Goal: Submit feedback/report problem: Submit feedback/report problem

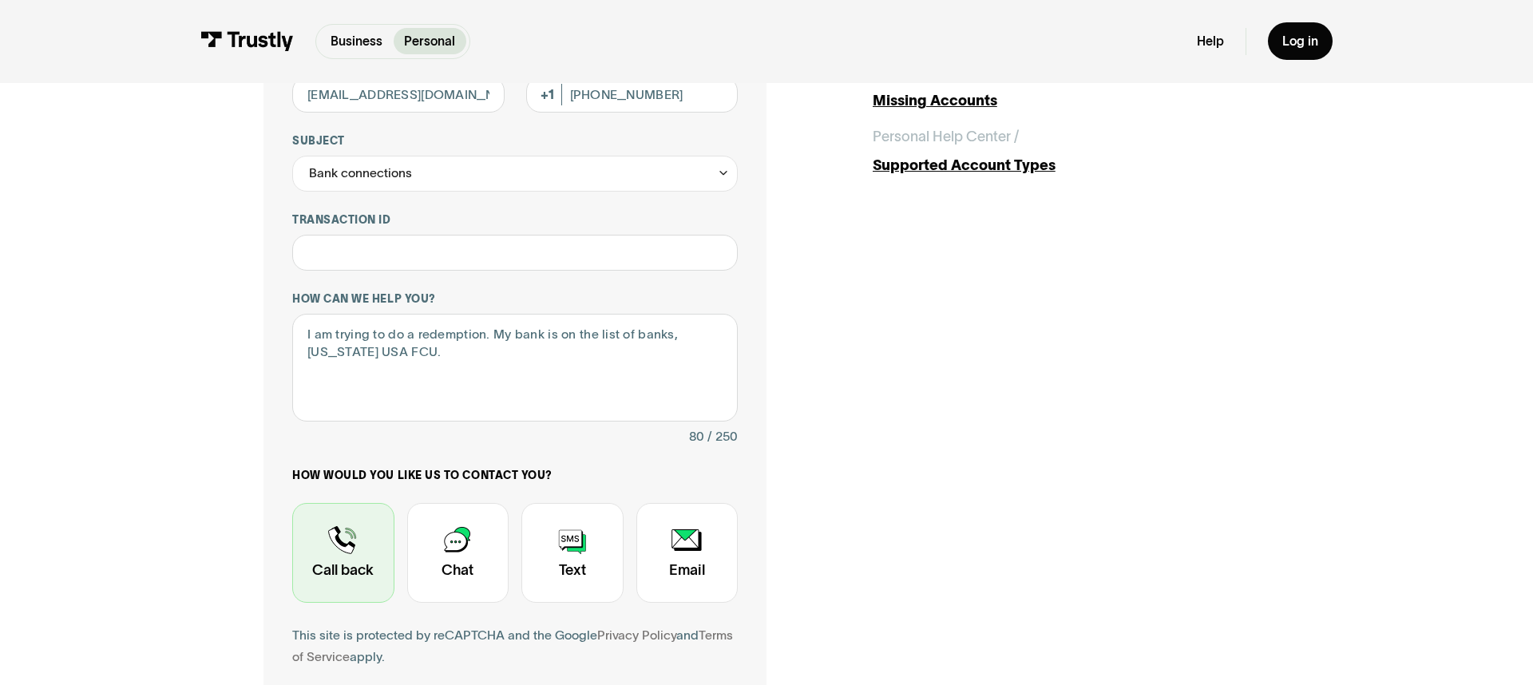
click at [319, 546] on div "Contact Trustly Support" at bounding box center [343, 553] width 102 height 101
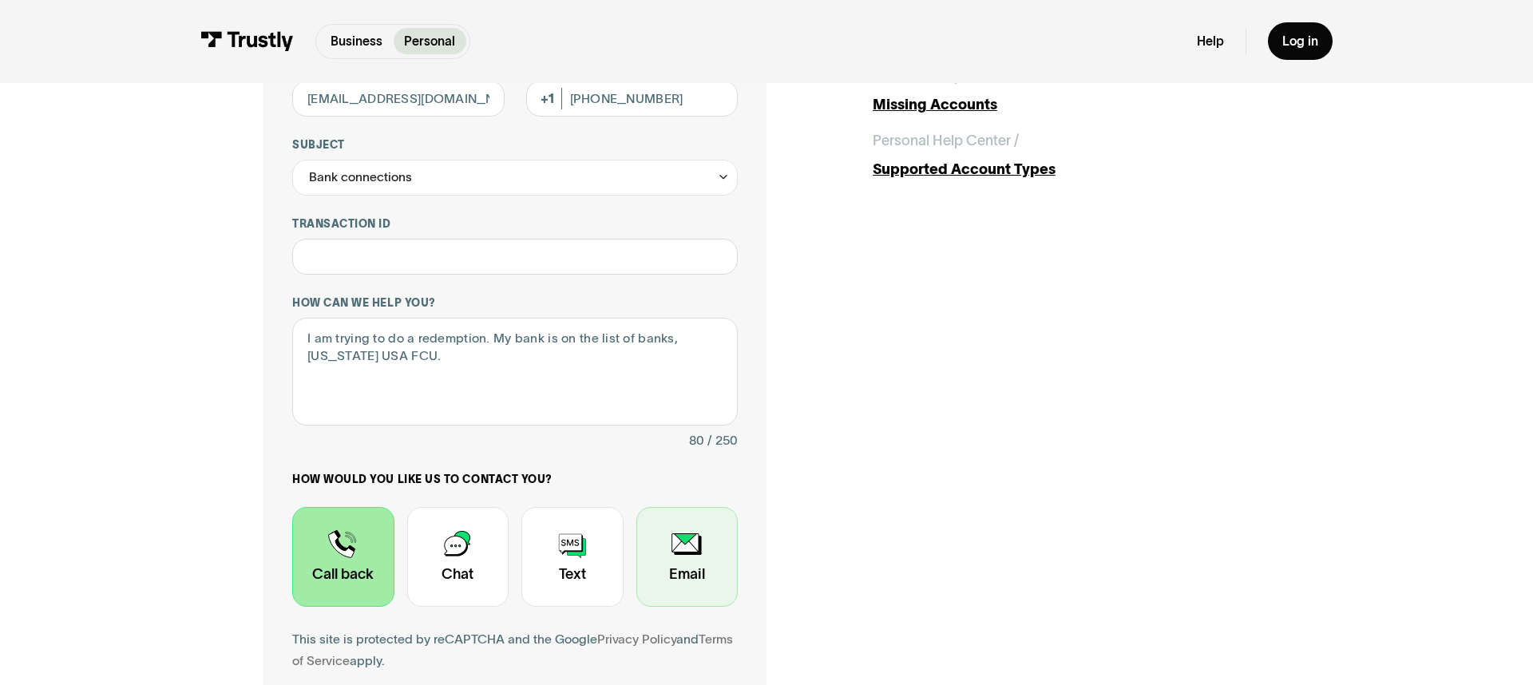
scroll to position [259, 0]
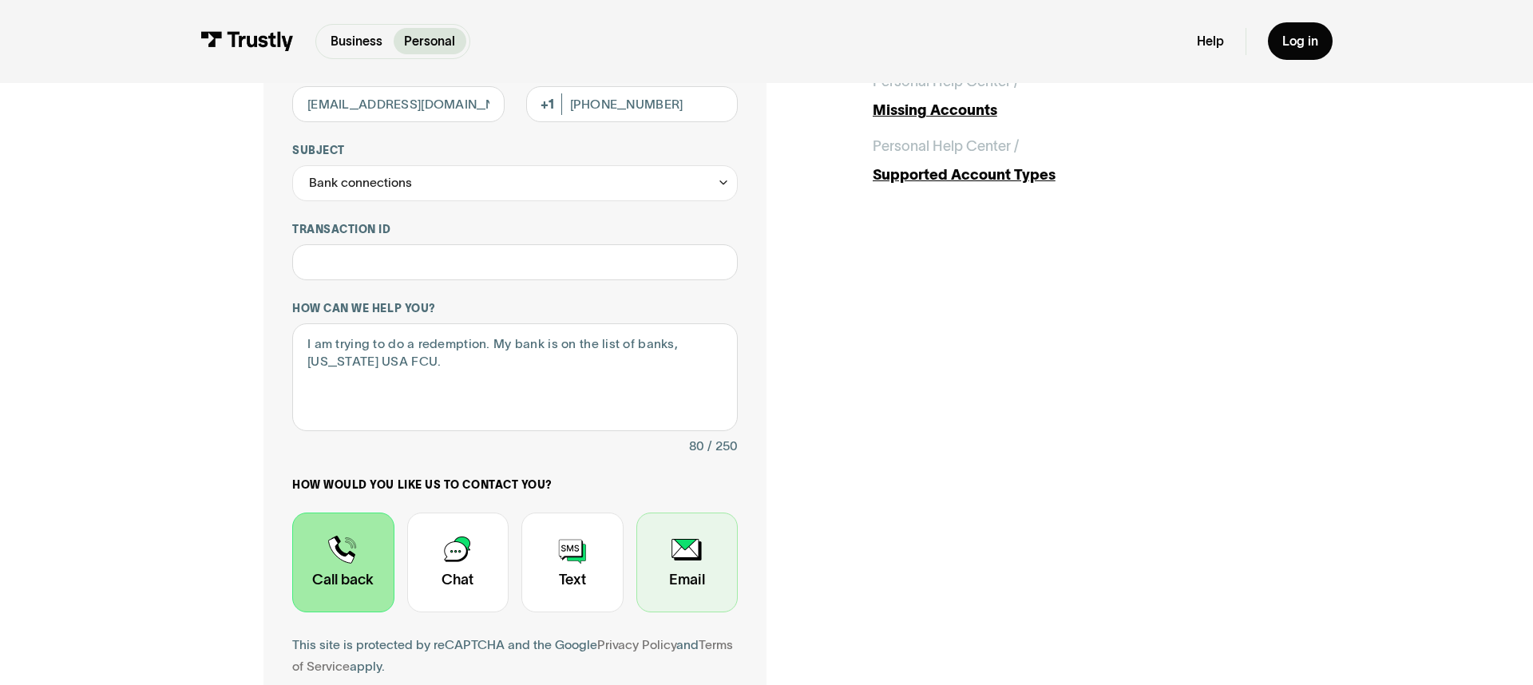
click at [672, 565] on div "Contact Trustly Support" at bounding box center [687, 563] width 102 height 101
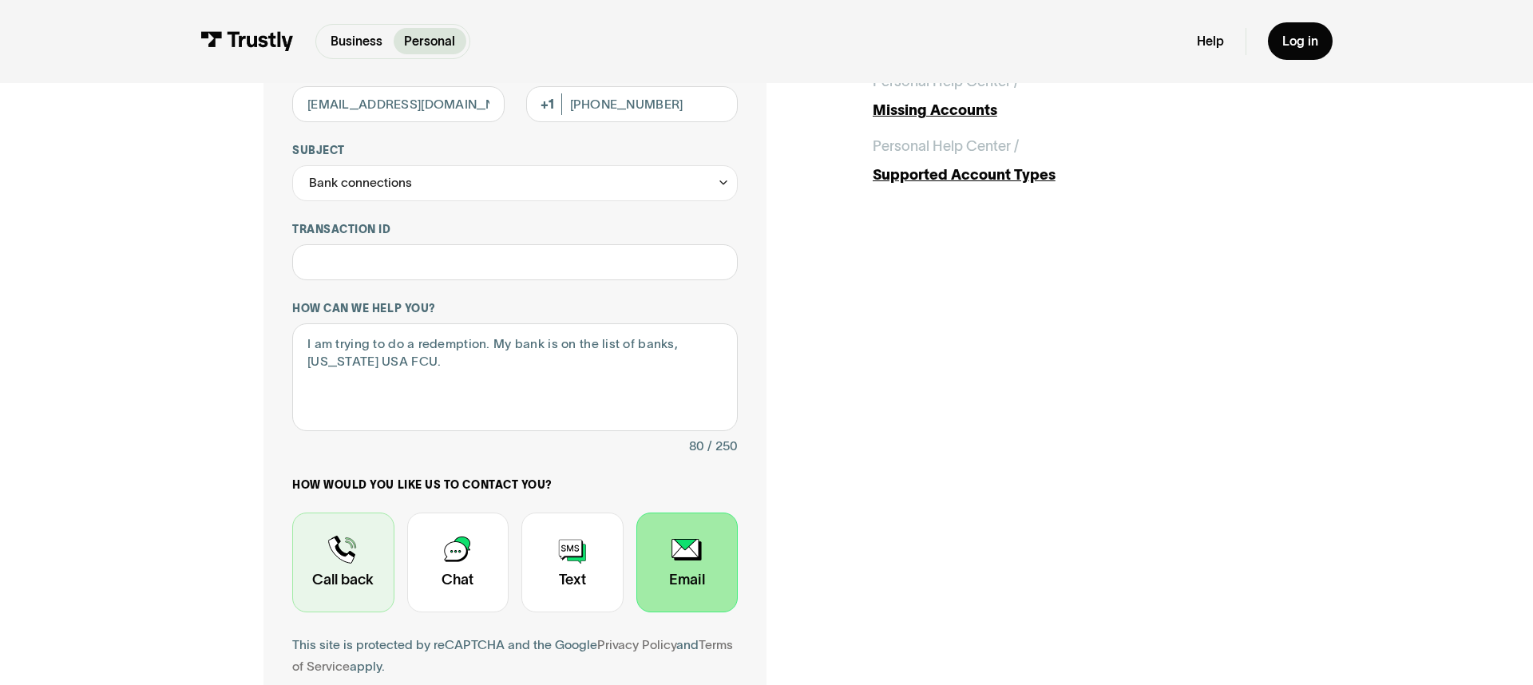
click at [353, 564] on div "Contact Trustly Support" at bounding box center [343, 563] width 102 height 101
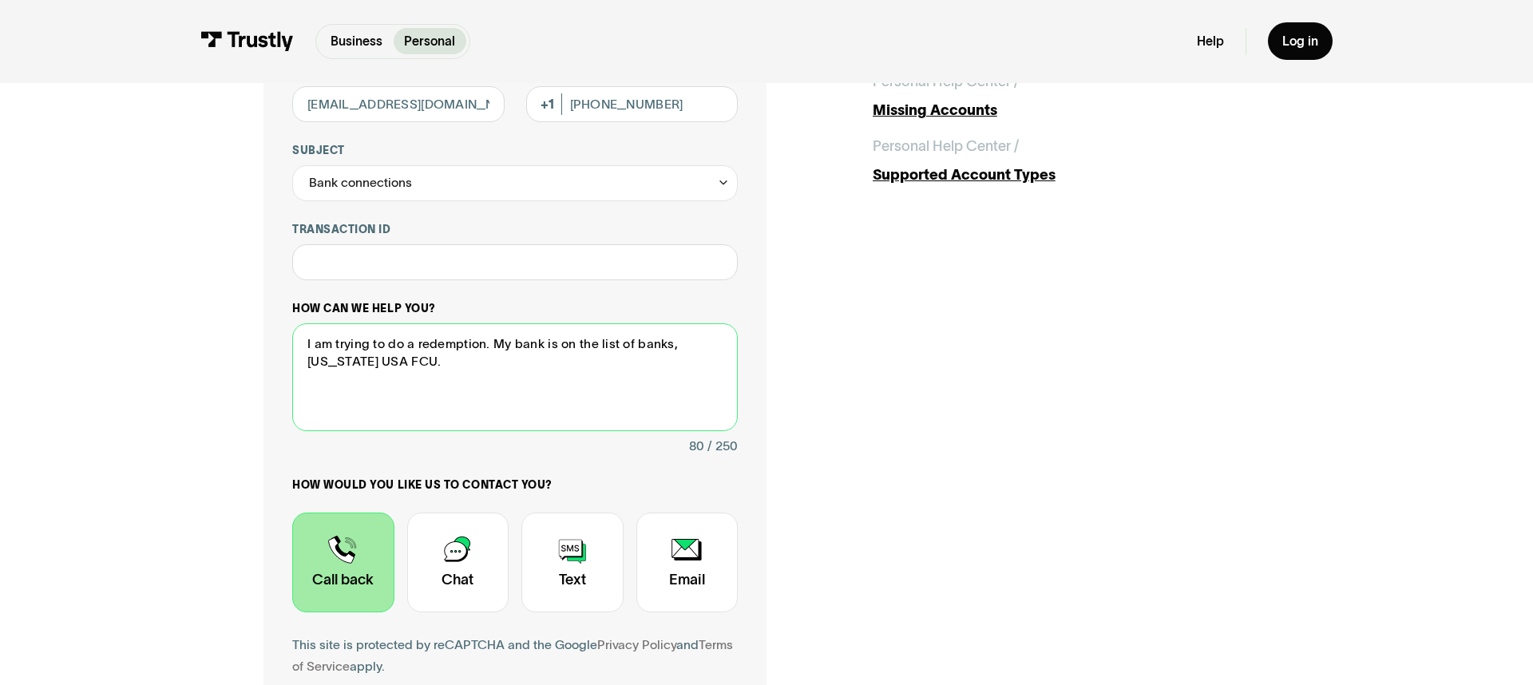
click at [371, 363] on textarea "I am trying to do a redemption. My bank is on the list of banks, [US_STATE] USA…" at bounding box center [515, 377] width 446 height 108
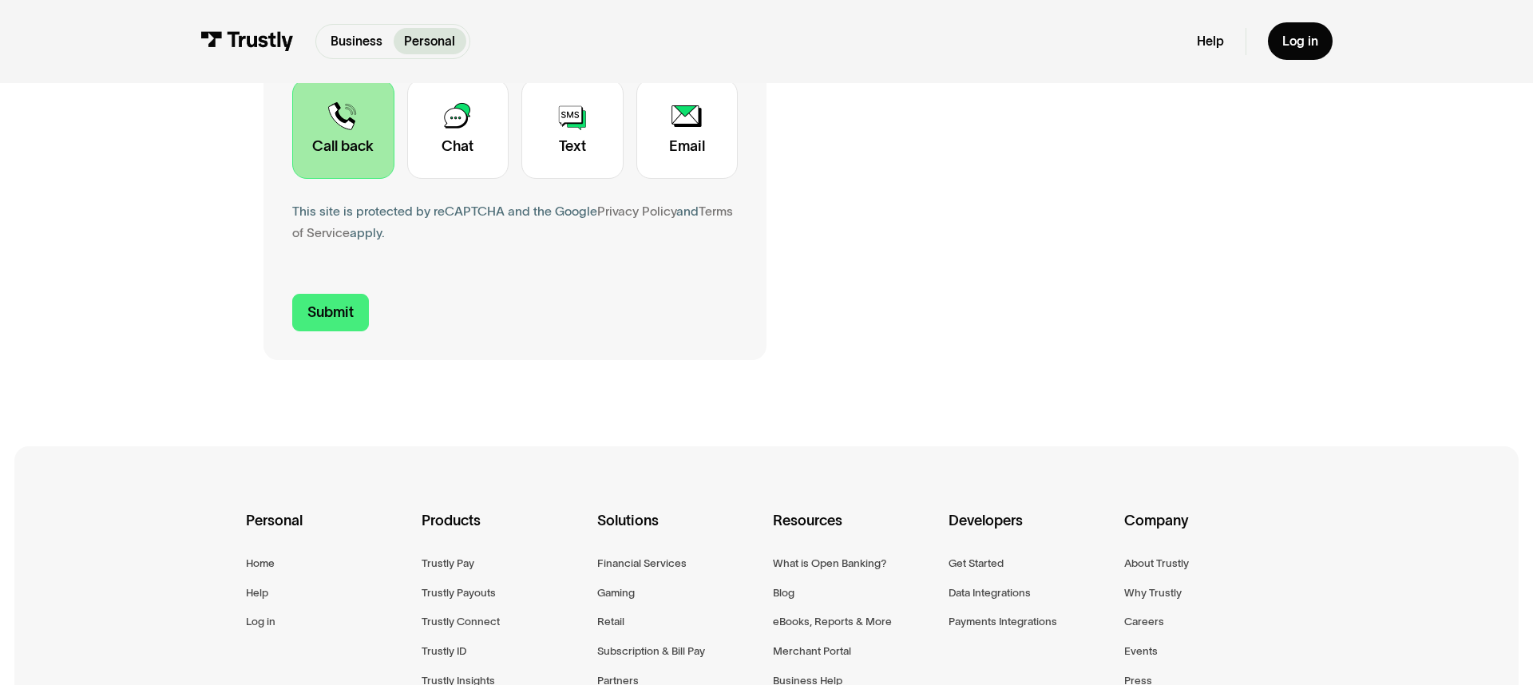
scroll to position [696, 0]
type textarea "I am trying to do a redemption. My bank is on the list of banks, [US_STATE] USA…"
click at [321, 311] on input "Submit" at bounding box center [330, 309] width 77 height 38
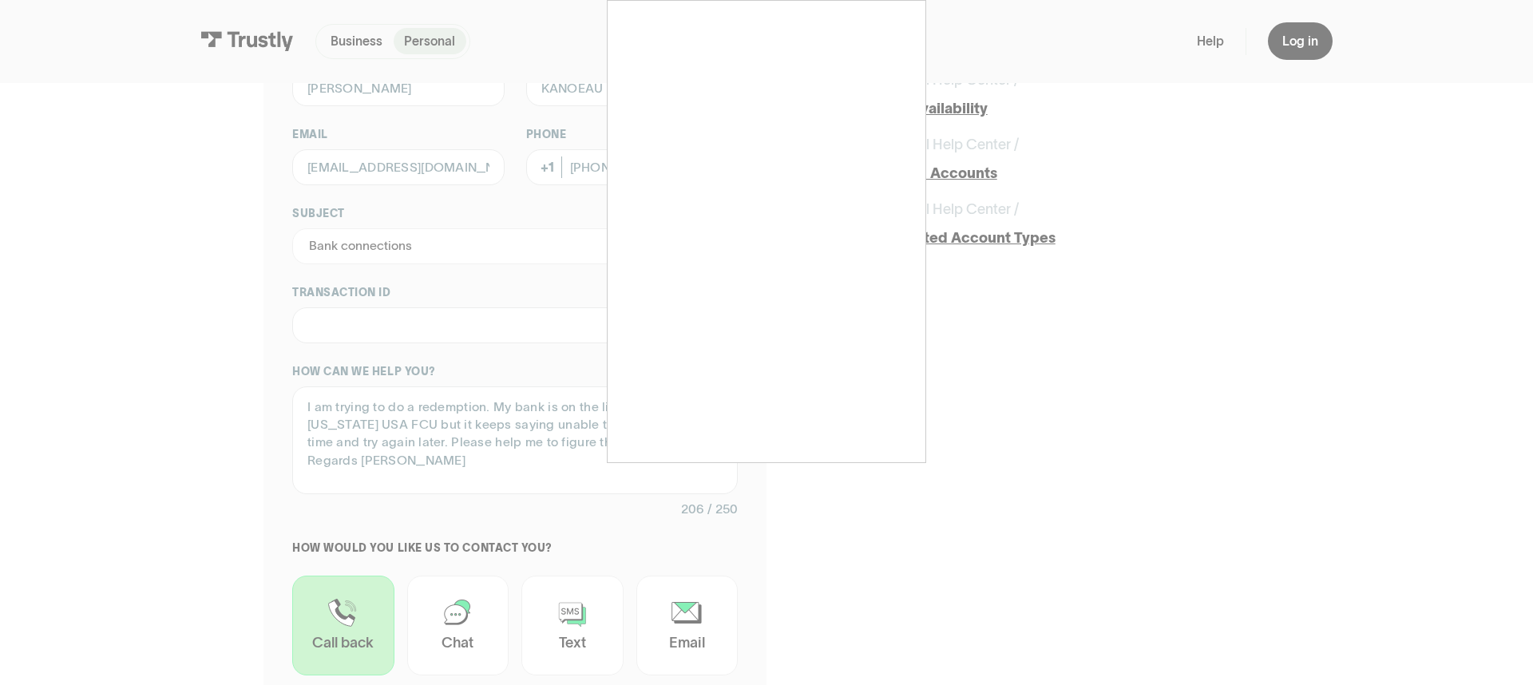
scroll to position [200, 0]
click at [395, 315] on div at bounding box center [766, 342] width 1533 height 685
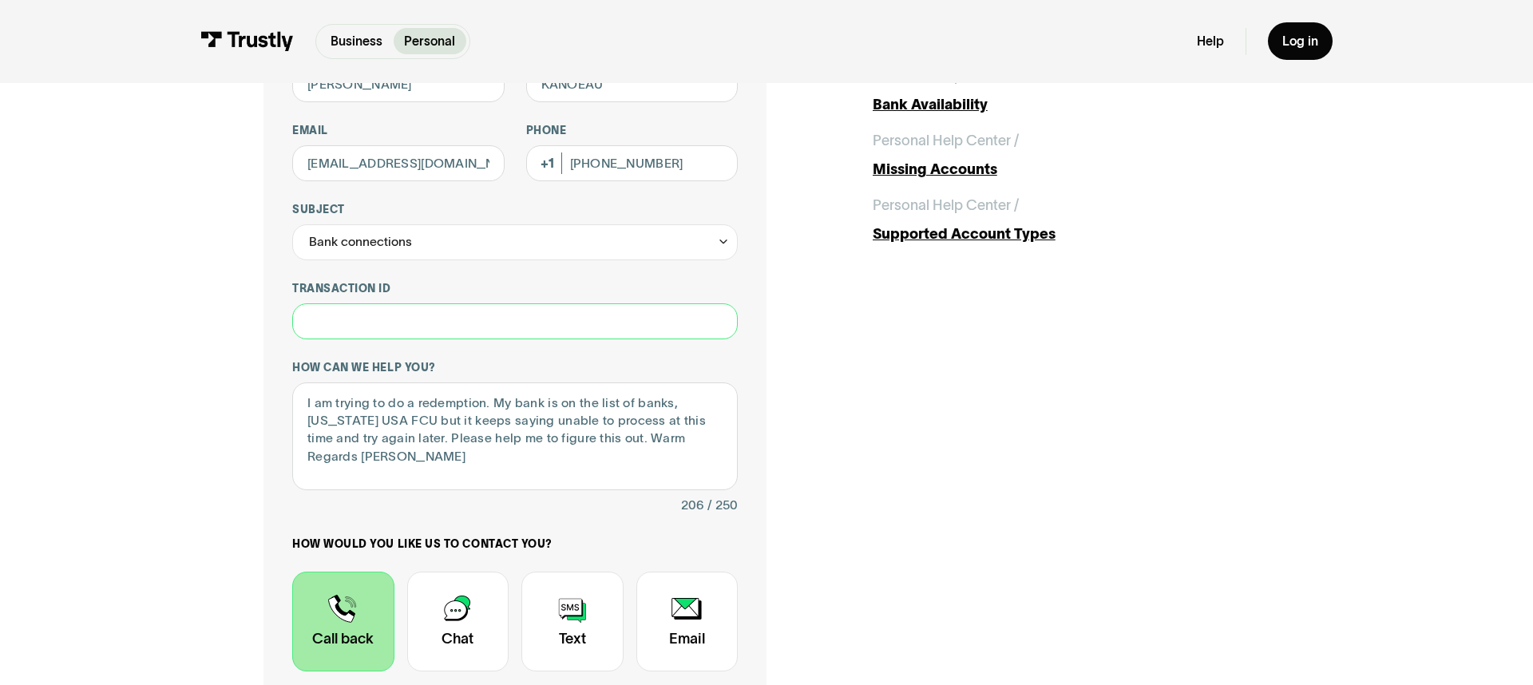
click at [395, 315] on input "Transaction ID" at bounding box center [515, 321] width 446 height 36
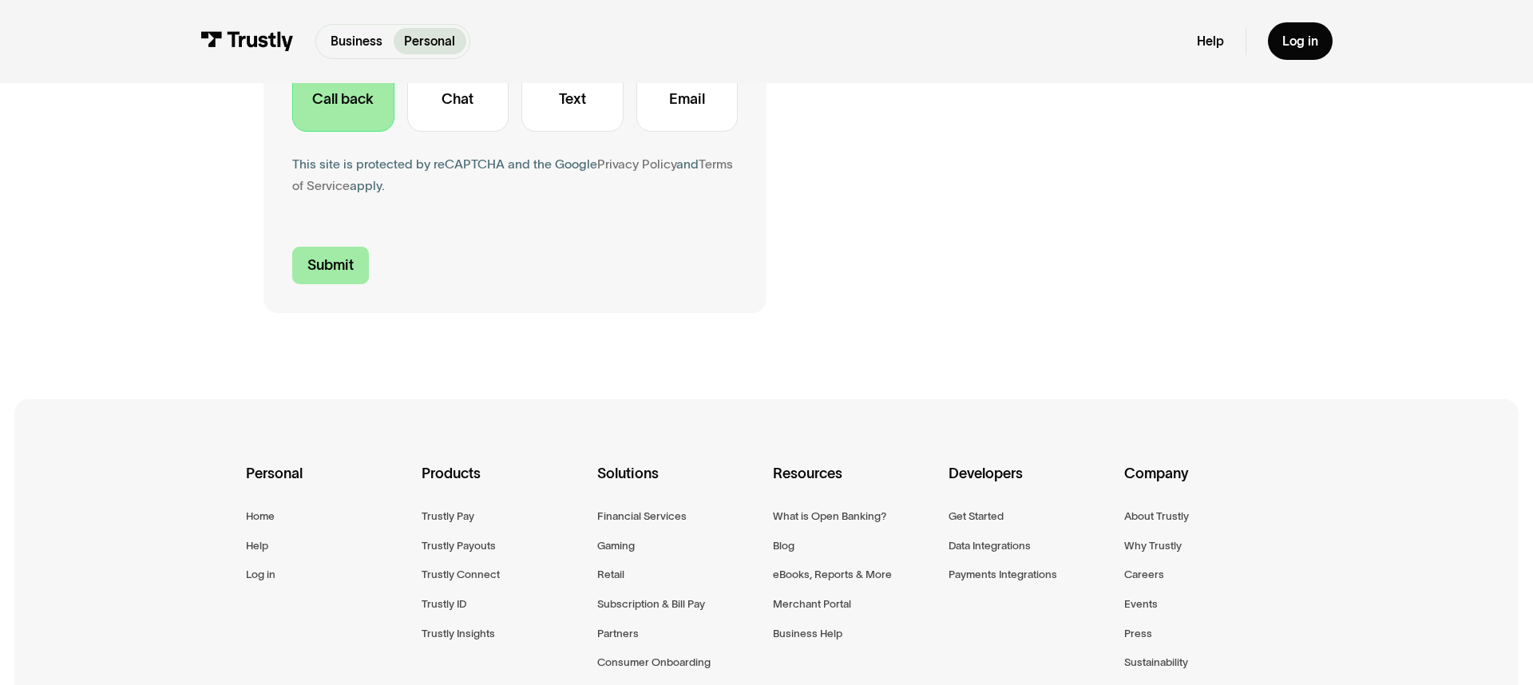
scroll to position [735, 0]
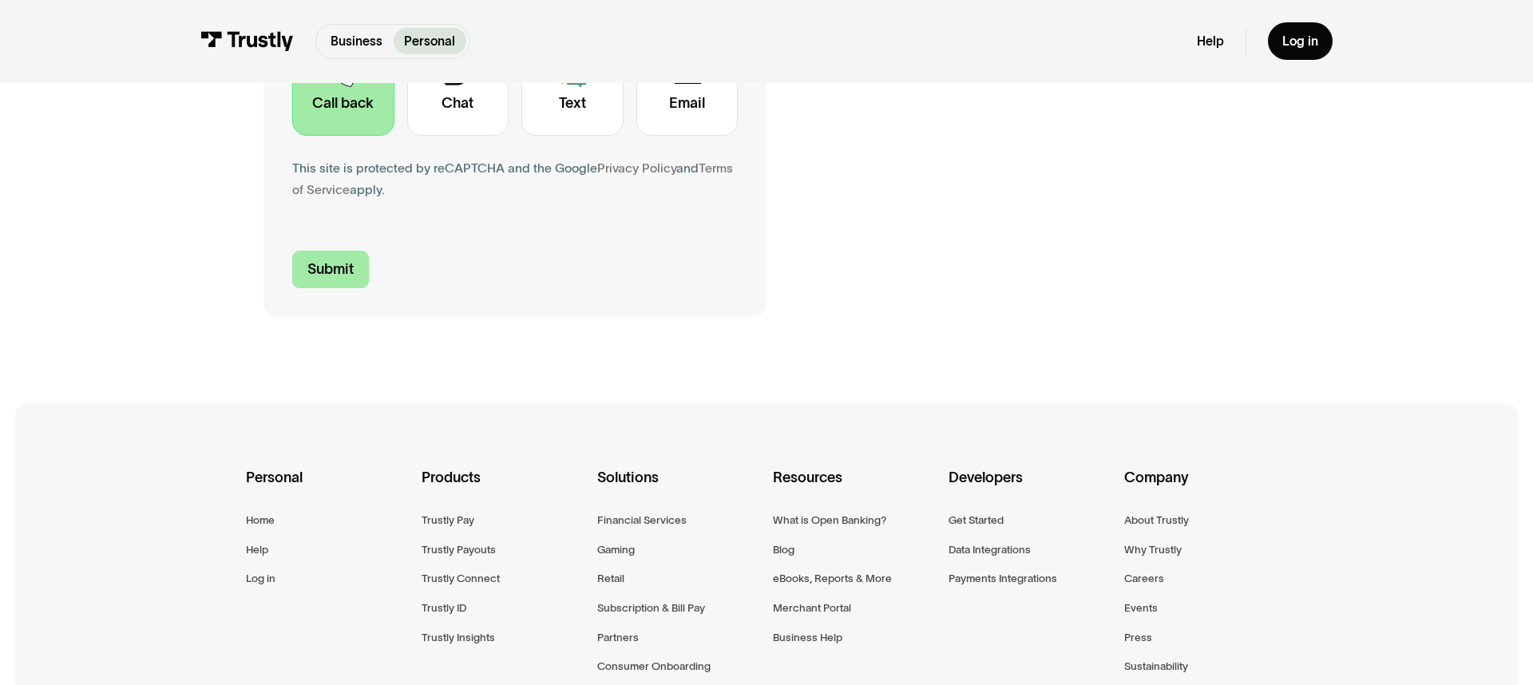
type input "***"
click at [333, 275] on input "Submit" at bounding box center [330, 270] width 77 height 38
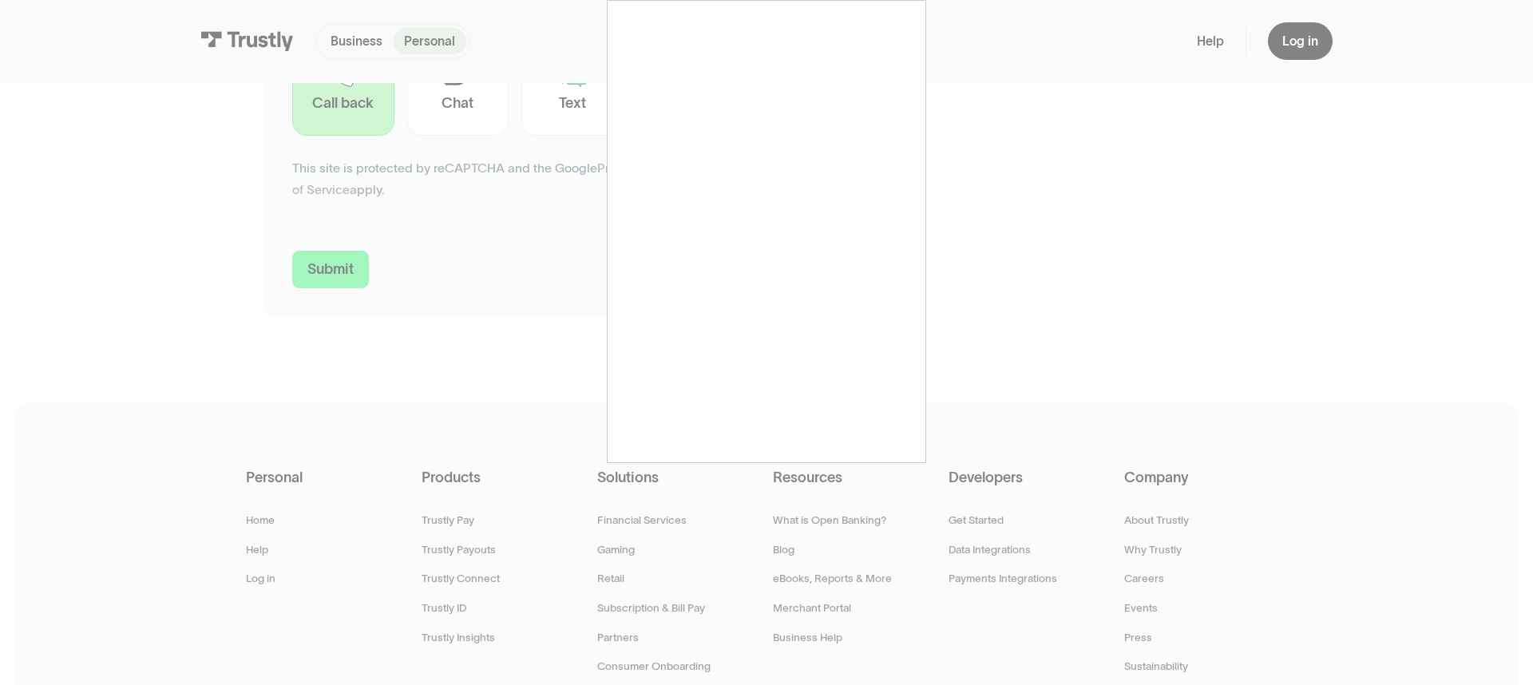
type input "[PHONE_NUMBER]"
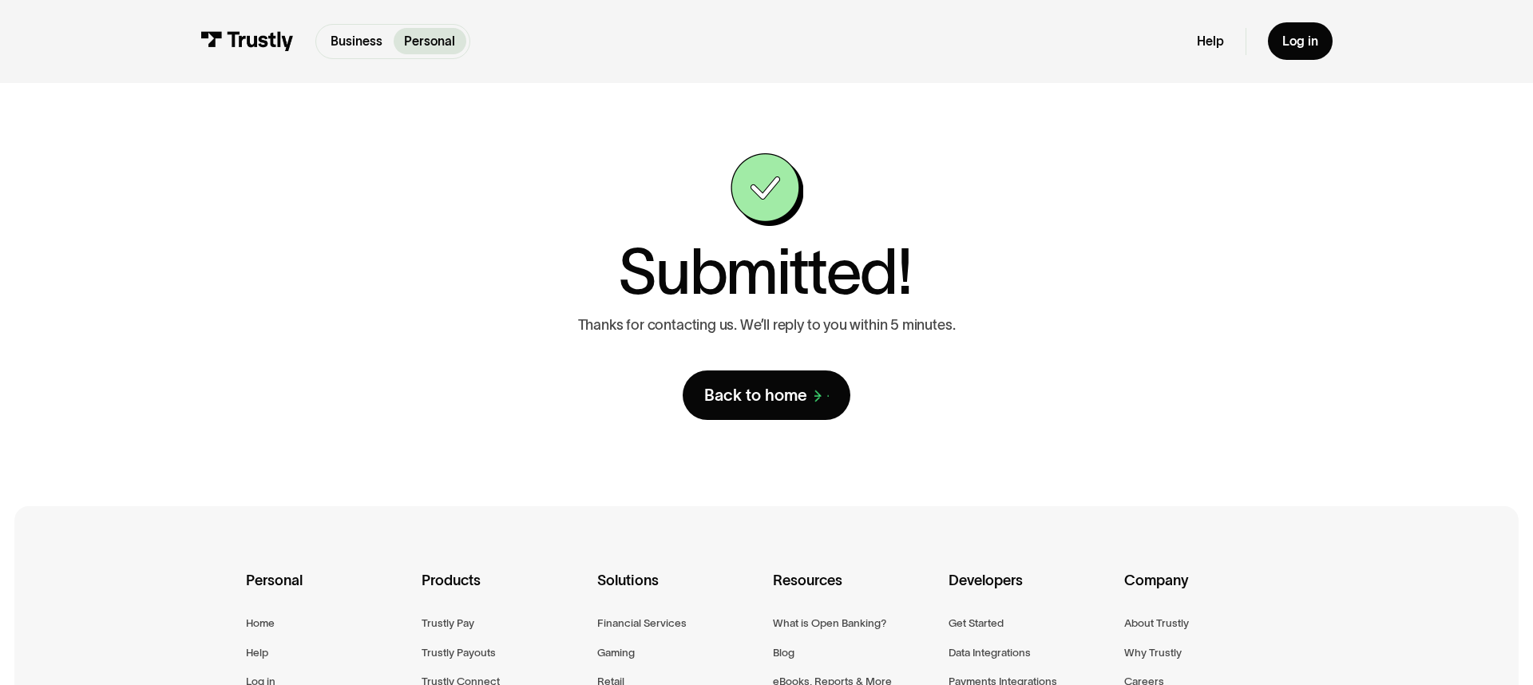
scroll to position [2, 0]
click at [763, 401] on div "Back to home" at bounding box center [755, 394] width 103 height 21
